Goal: Task Accomplishment & Management: Use online tool/utility

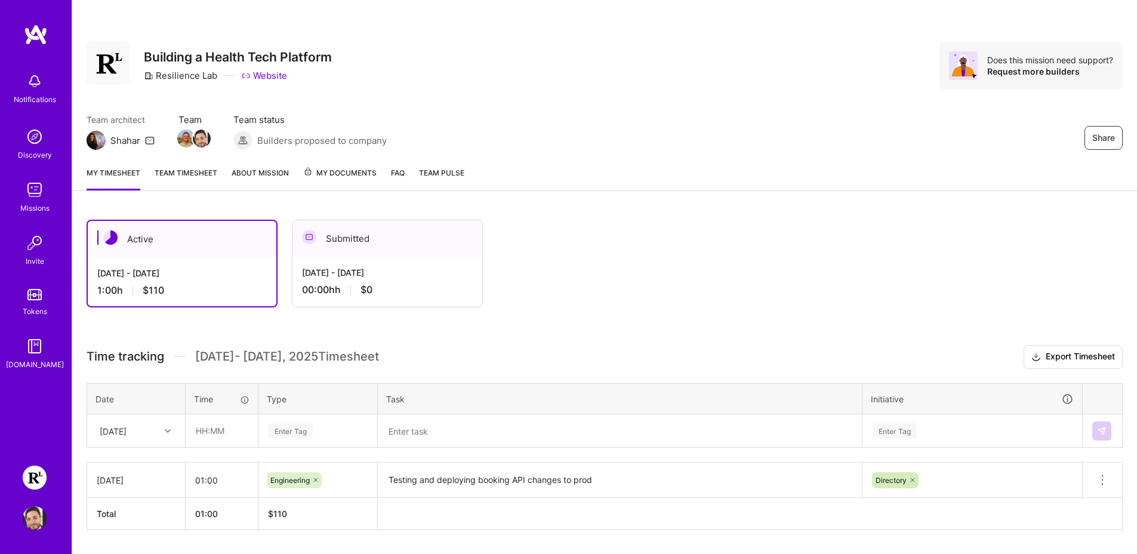
drag, startPoint x: 96, startPoint y: 481, endPoint x: 145, endPoint y: 486, distance: 49.9
click at [145, 486] on td "[DATE]" at bounding box center [136, 480] width 98 height 35
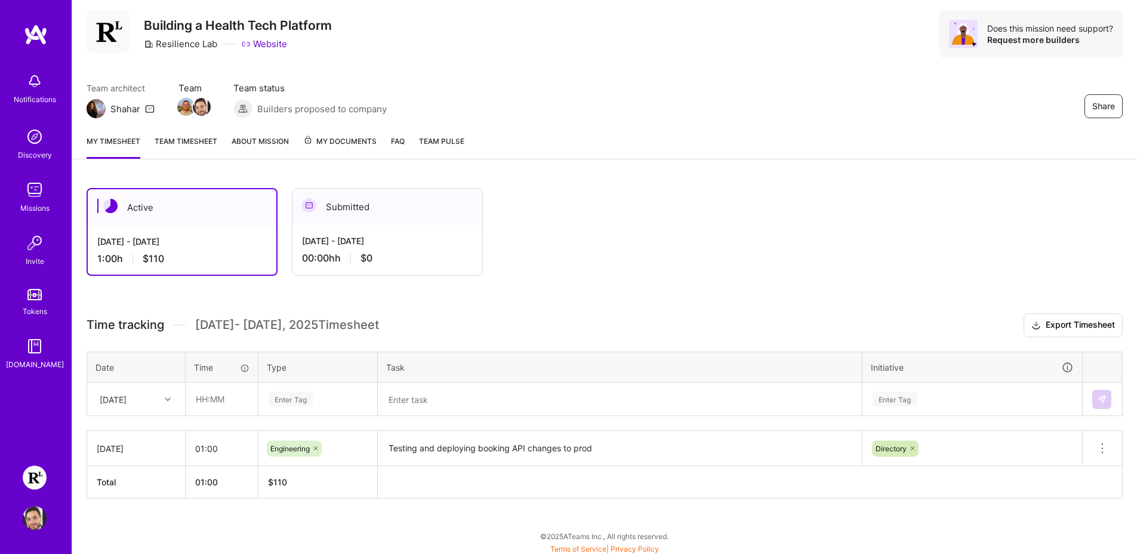
scroll to position [35, 0]
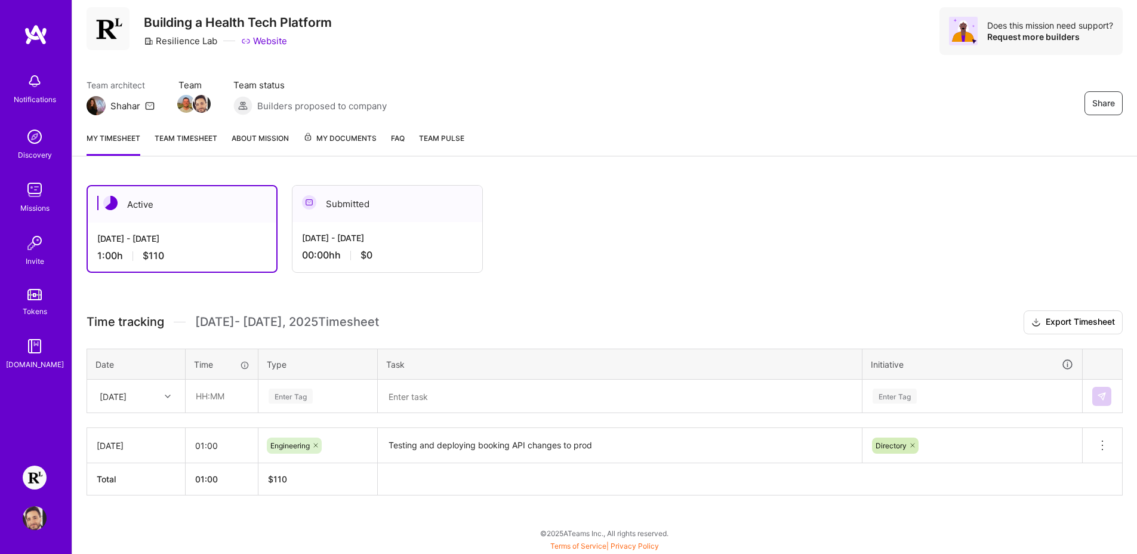
click at [190, 140] on link "Team timesheet" at bounding box center [186, 144] width 63 height 24
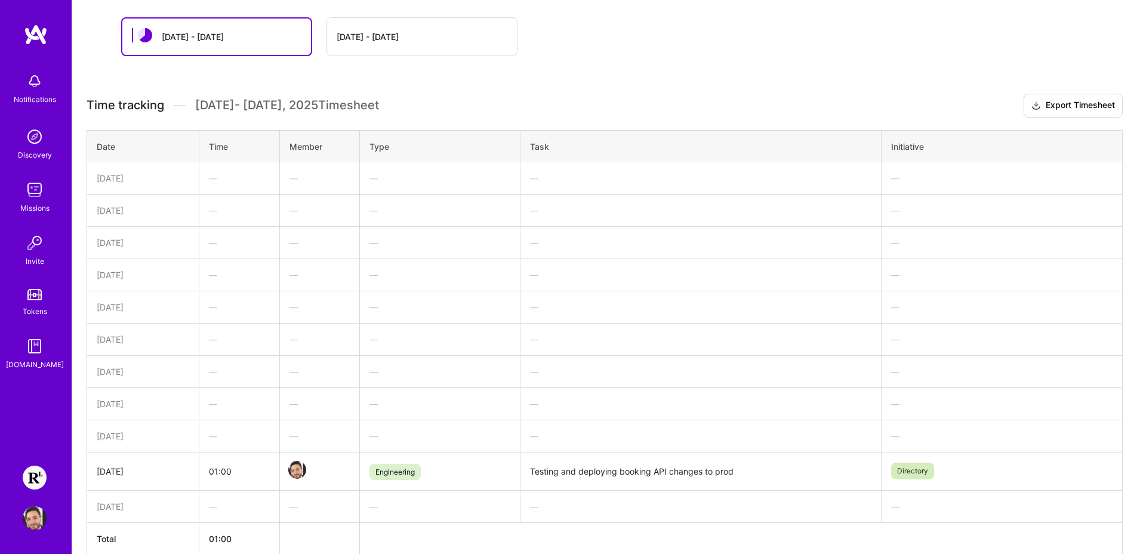
scroll to position [183, 0]
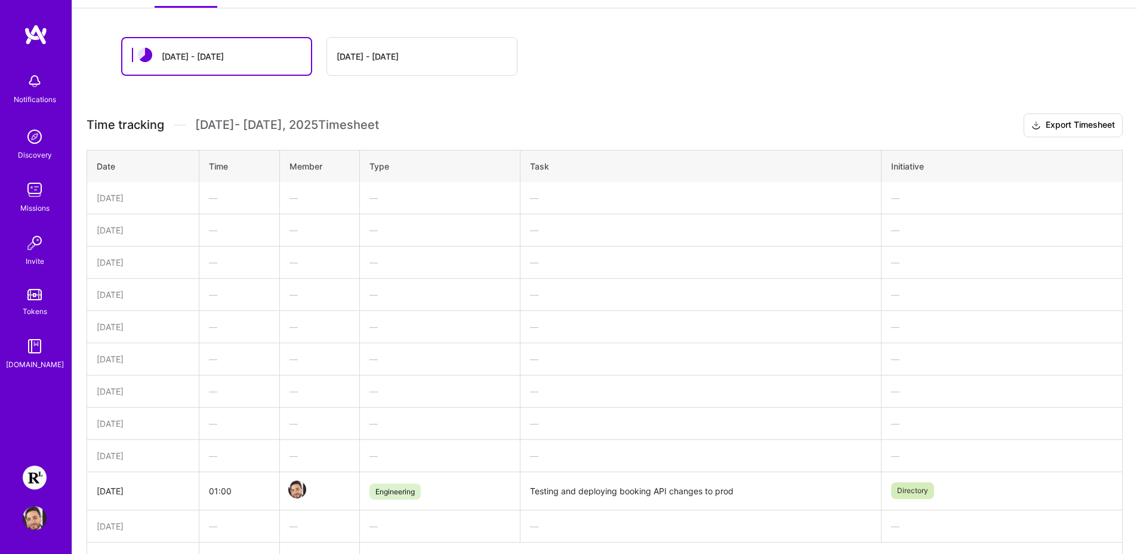
drag, startPoint x: 190, startPoint y: 492, endPoint x: 1022, endPoint y: 492, distance: 832.1
click at [1002, 492] on tr "[DATE] 01:00 Engineering Testing and deploying booking API changes to prod Dire…" at bounding box center [605, 491] width 1036 height 38
click at [683, 318] on td "—" at bounding box center [700, 326] width 361 height 32
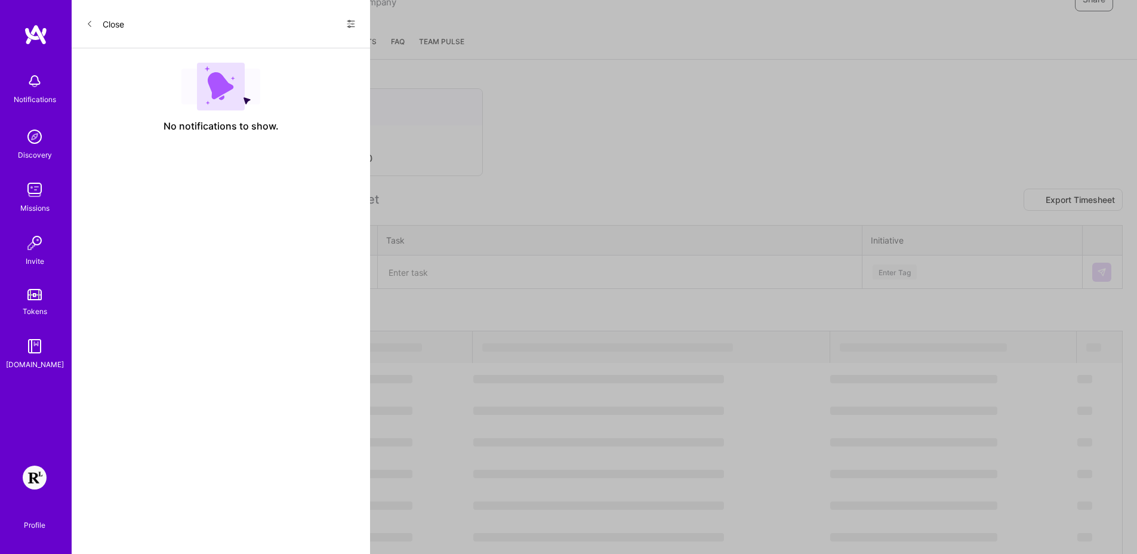
scroll to position [35, 0]
